Goal: Information Seeking & Learning: Learn about a topic

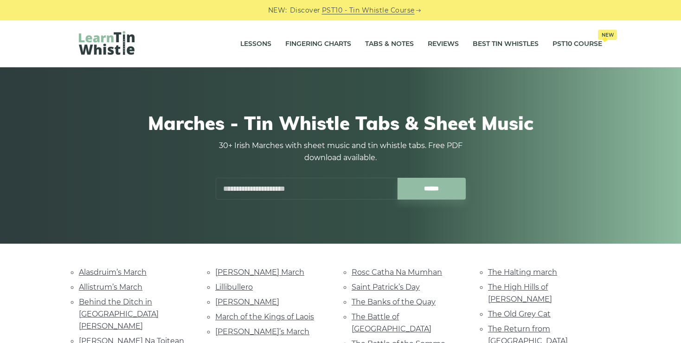
scroll to position [148, 0]
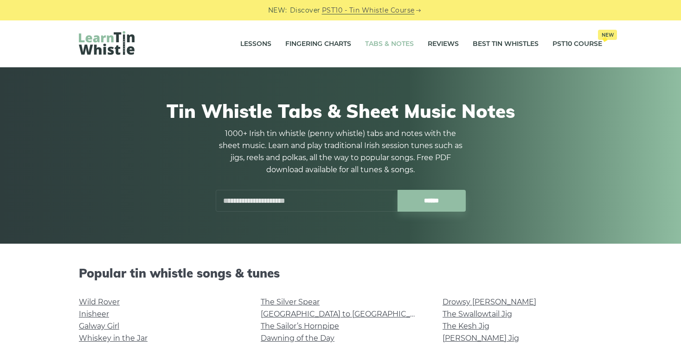
scroll to position [490, 0]
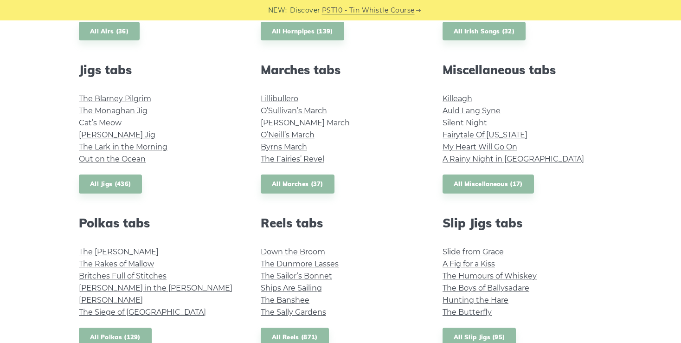
click at [111, 332] on link "All Polkas (129)" at bounding box center [115, 336] width 73 height 19
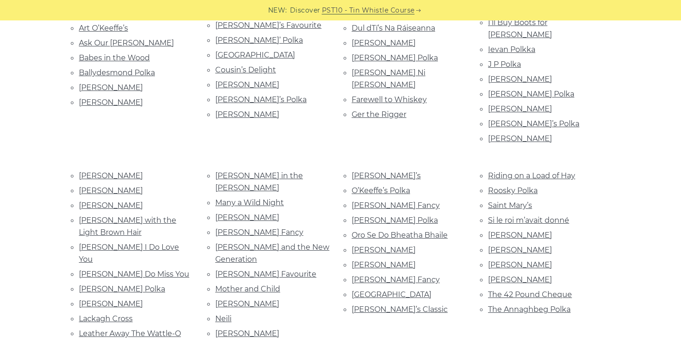
scroll to position [301, 0]
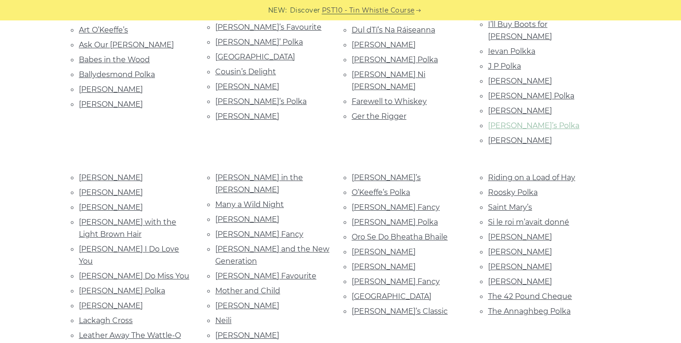
click at [524, 121] on link "Jessica’s Polka" at bounding box center [533, 125] width 91 height 9
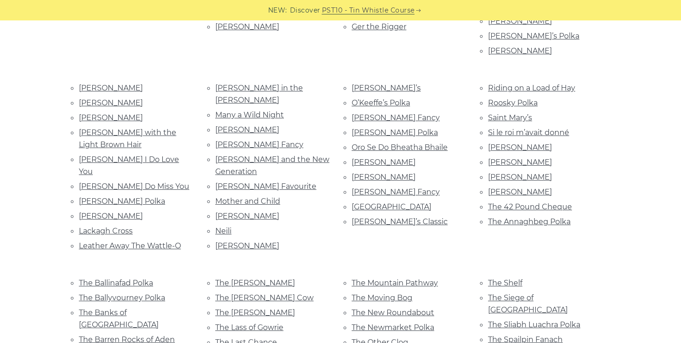
scroll to position [394, 0]
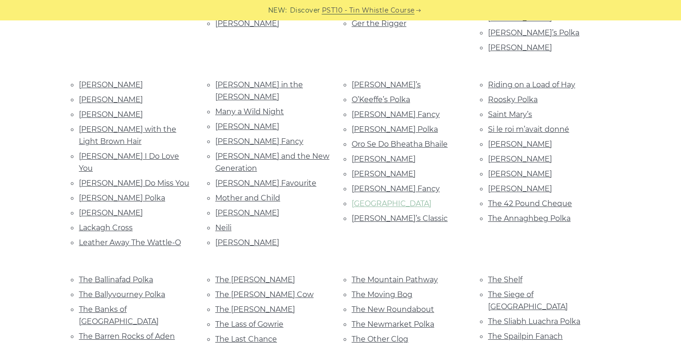
click at [370, 199] on link "[GEOGRAPHIC_DATA]" at bounding box center [391, 203] width 80 height 9
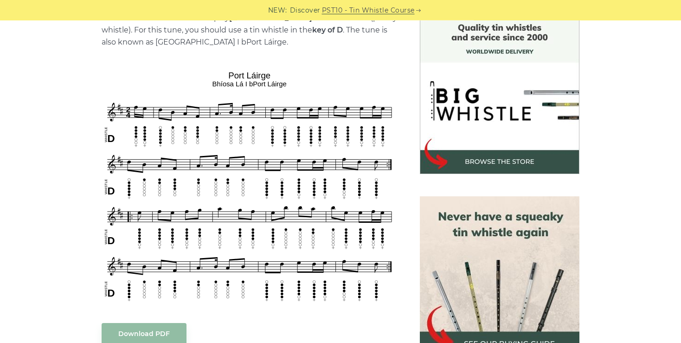
scroll to position [253, 0]
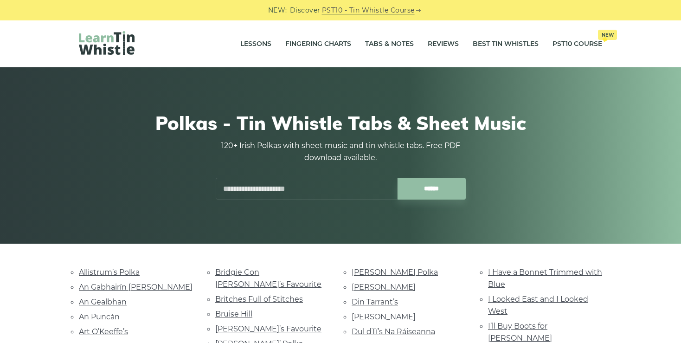
scroll to position [394, 0]
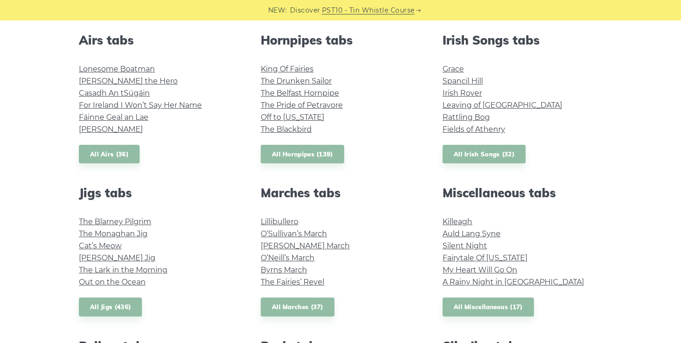
scroll to position [365, 0]
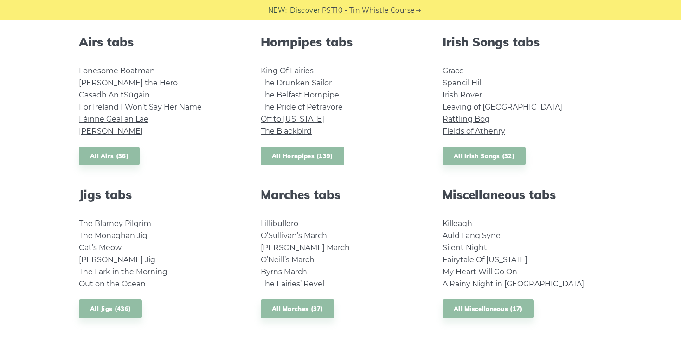
click at [304, 154] on link "All Hornpipes (139)" at bounding box center [302, 156] width 83 height 19
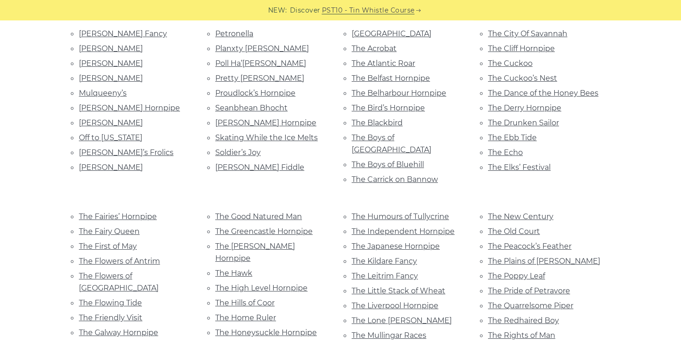
scroll to position [443, 0]
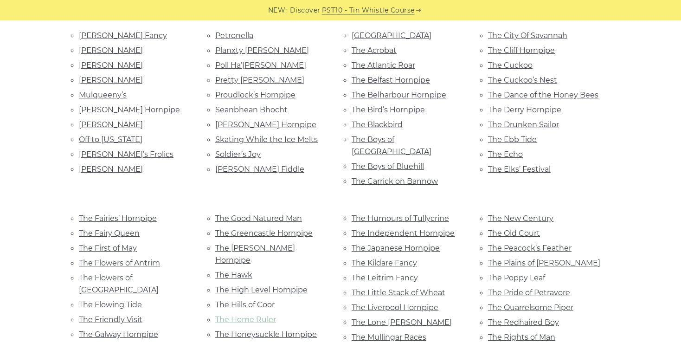
click at [262, 315] on link "The Home Ruler" at bounding box center [245, 319] width 61 height 9
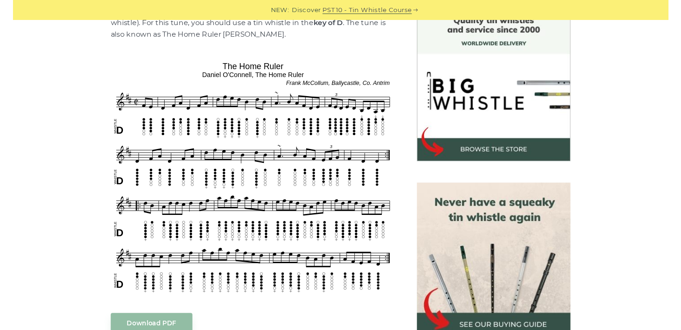
scroll to position [260, 0]
